Goal: Information Seeking & Learning: Learn about a topic

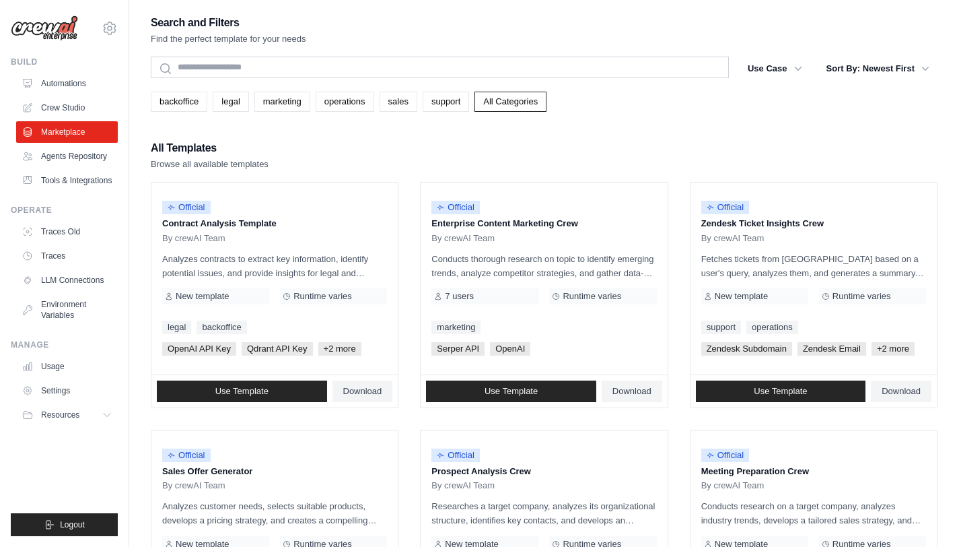
click at [469, 37] on div "Search and Filters Find the perfect template for your needs" at bounding box center [544, 29] width 787 height 32
click at [189, 104] on link "backoffice" at bounding box center [179, 102] width 57 height 20
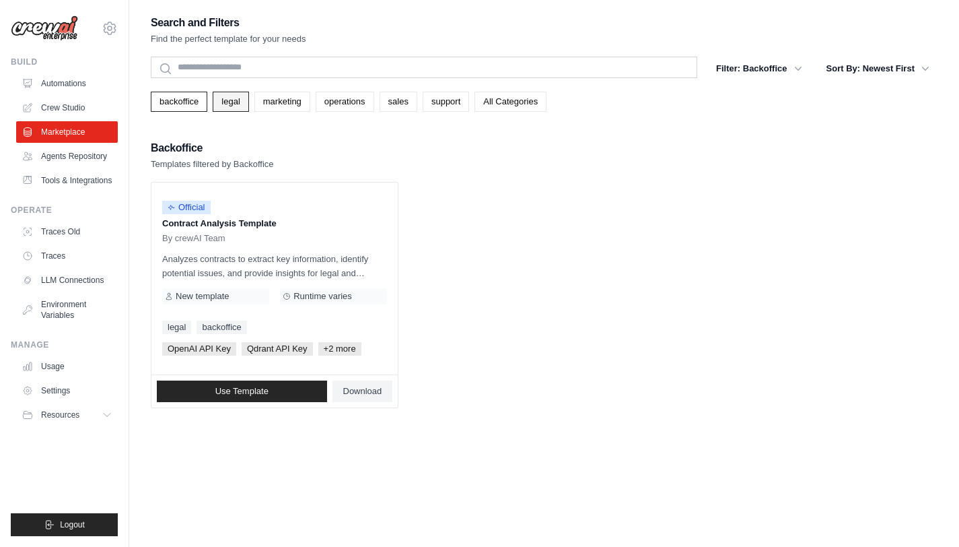
click at [239, 106] on link "legal" at bounding box center [231, 102] width 36 height 20
click at [275, 103] on link "marketing" at bounding box center [282, 102] width 56 height 20
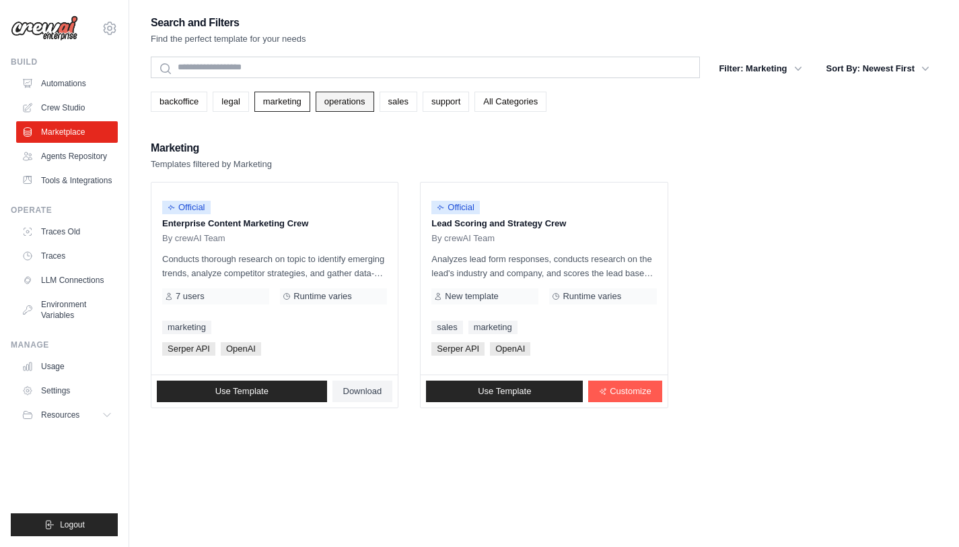
click at [356, 105] on link "operations" at bounding box center [345, 102] width 59 height 20
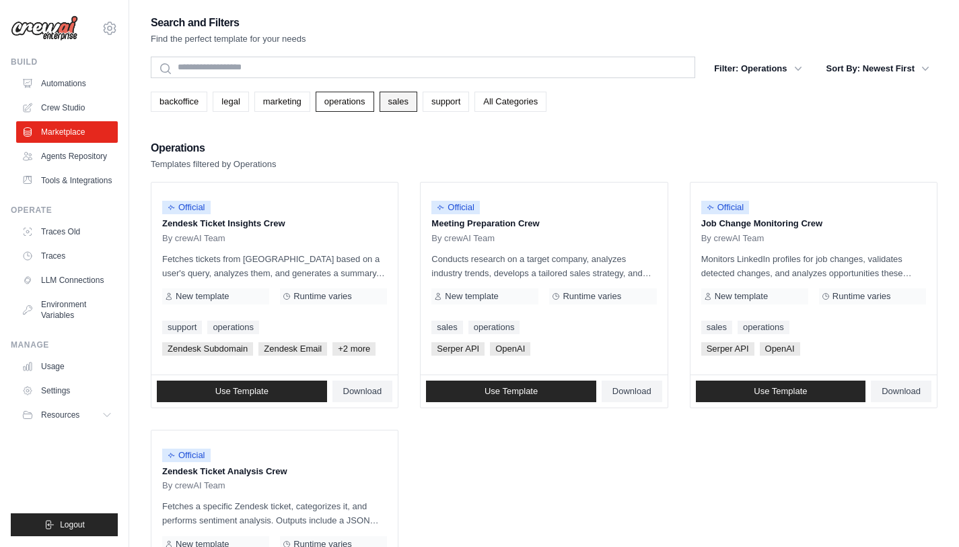
click at [401, 104] on link "sales" at bounding box center [399, 102] width 38 height 20
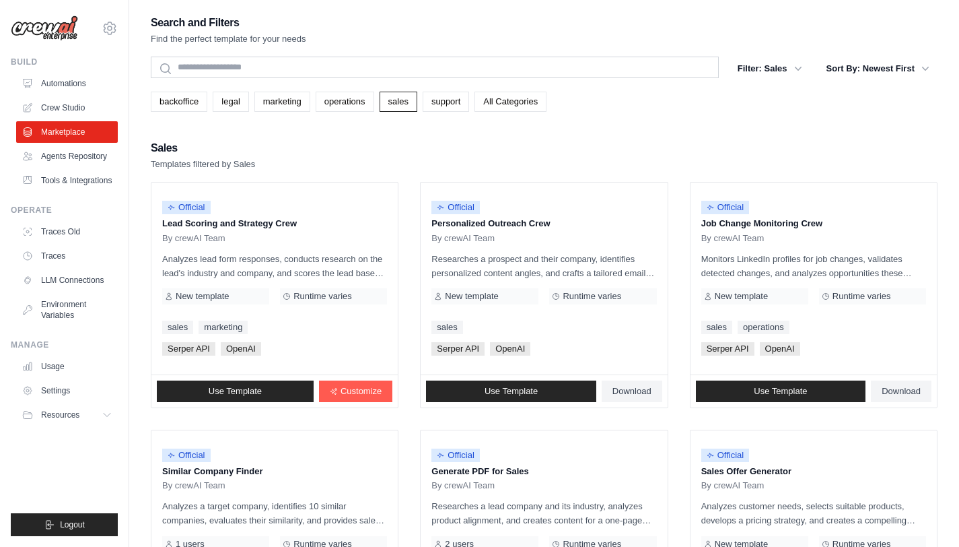
click at [443, 102] on link "support" at bounding box center [446, 102] width 46 height 20
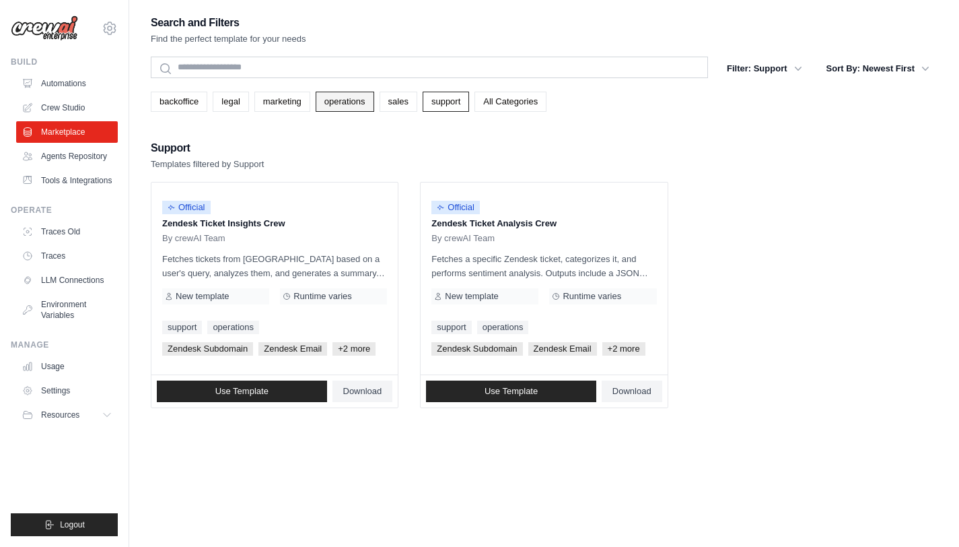
click at [335, 100] on link "operations" at bounding box center [345, 102] width 59 height 20
